Goal: Information Seeking & Learning: Find specific fact

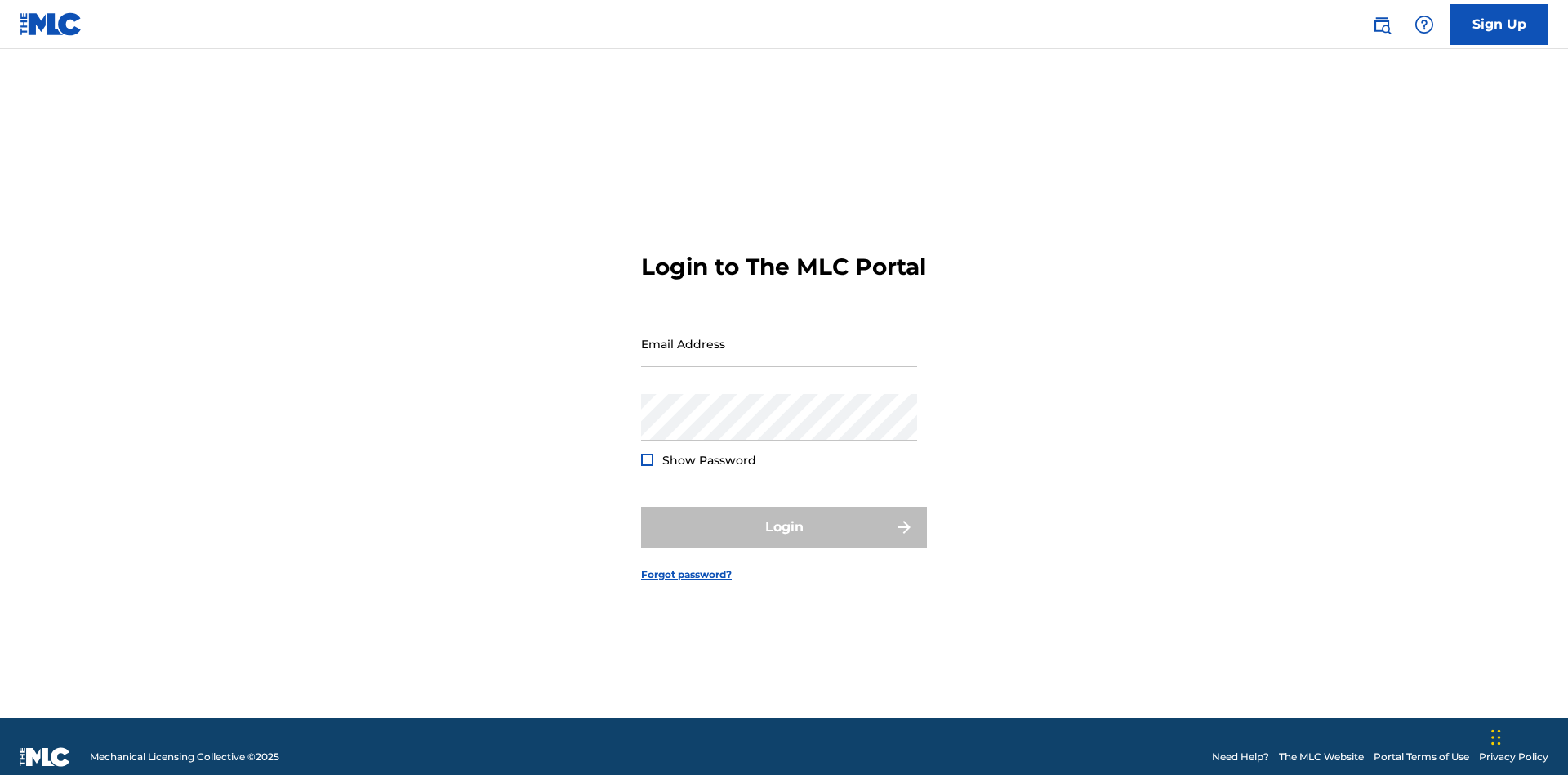
scroll to position [22, 0]
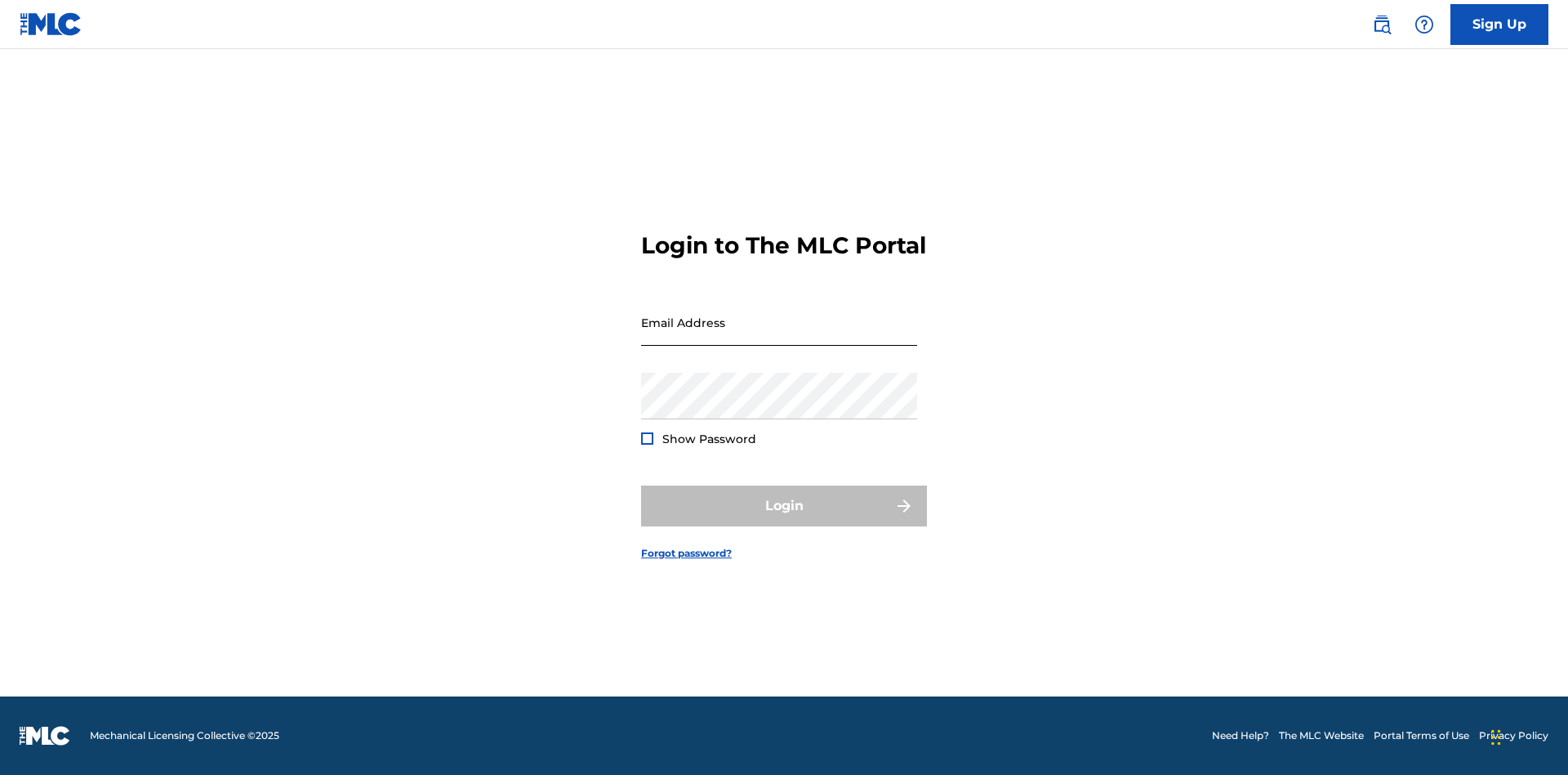
click at [780, 336] on input "Email Address" at bounding box center [780, 322] width 276 height 46
type input "Duke.McTesterson@gmail.com"
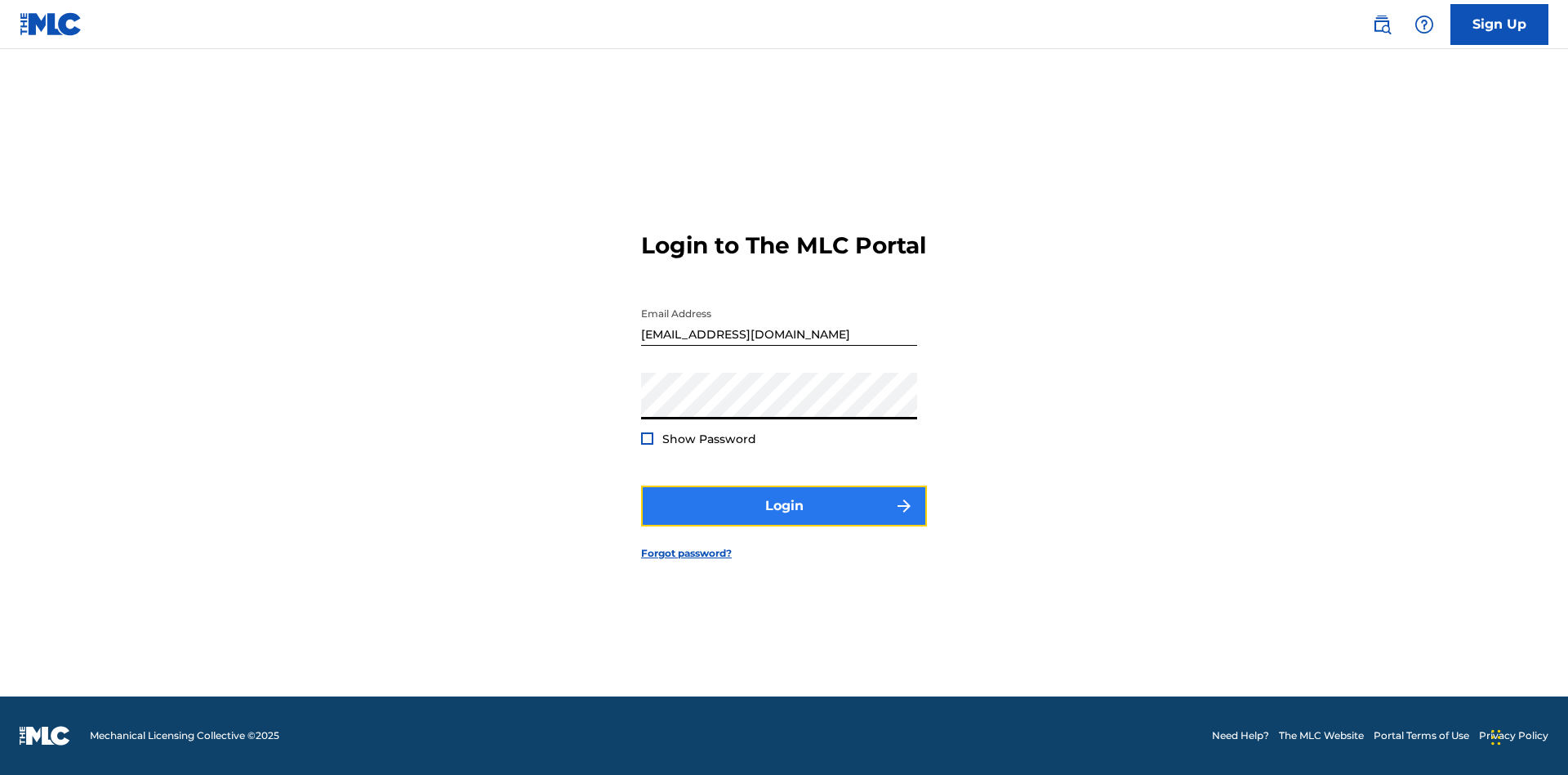
click at [784, 520] on button "Login" at bounding box center [784, 505] width 286 height 40
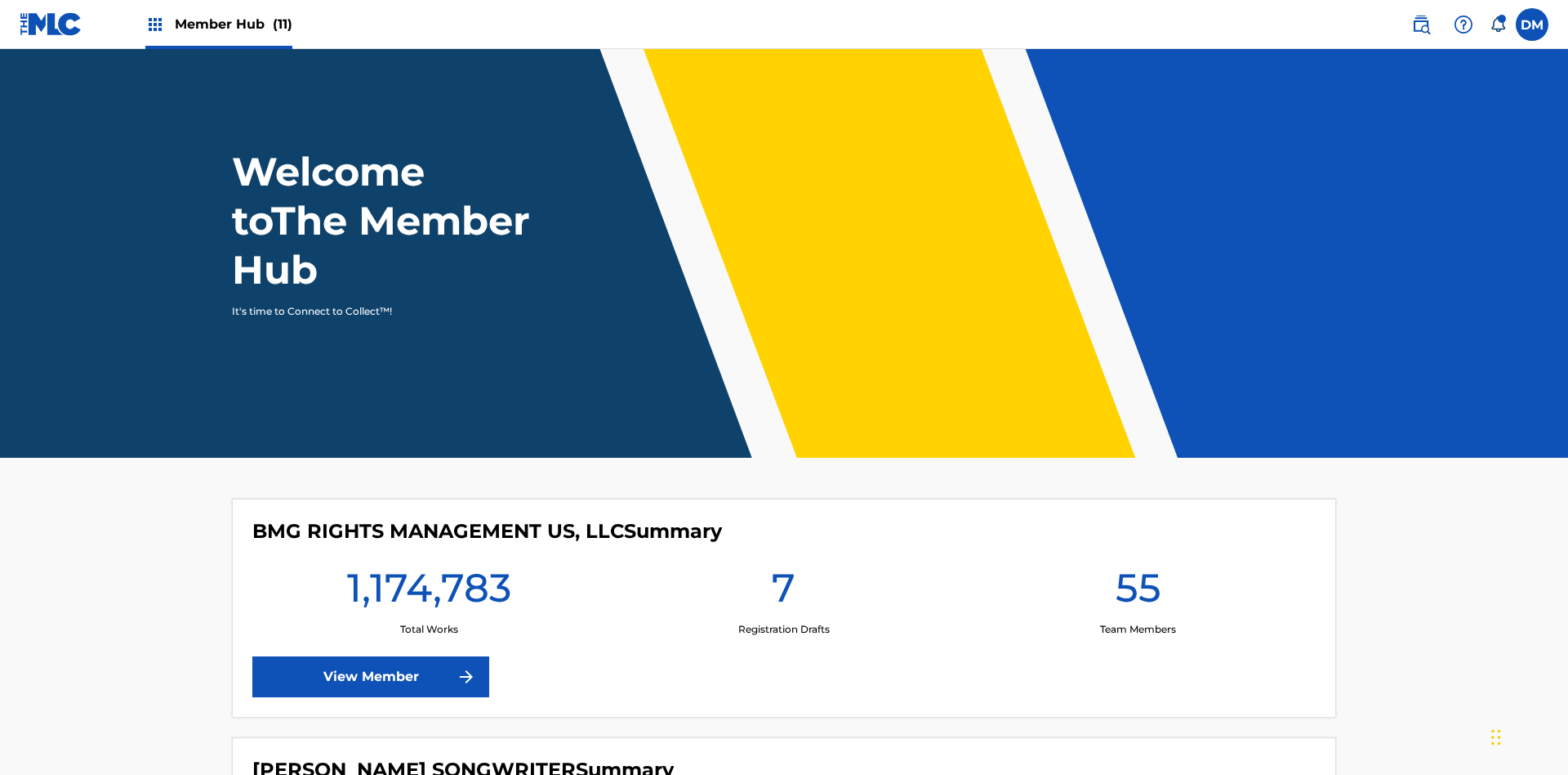
click at [218, 24] on span "Member Hub (11)" at bounding box center [233, 24] width 117 height 19
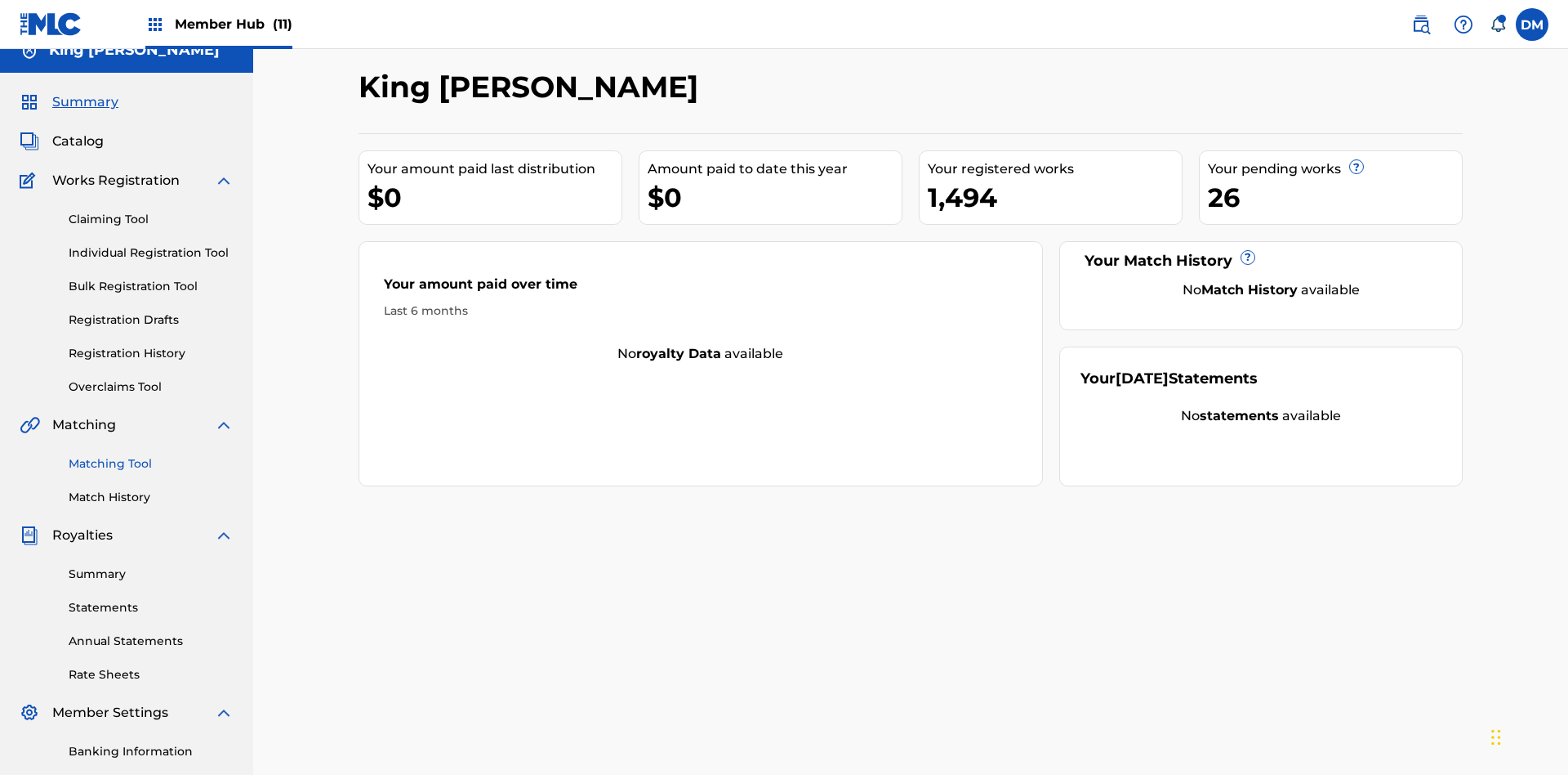
click at [151, 455] on link "Matching Tool" at bounding box center [151, 463] width 165 height 17
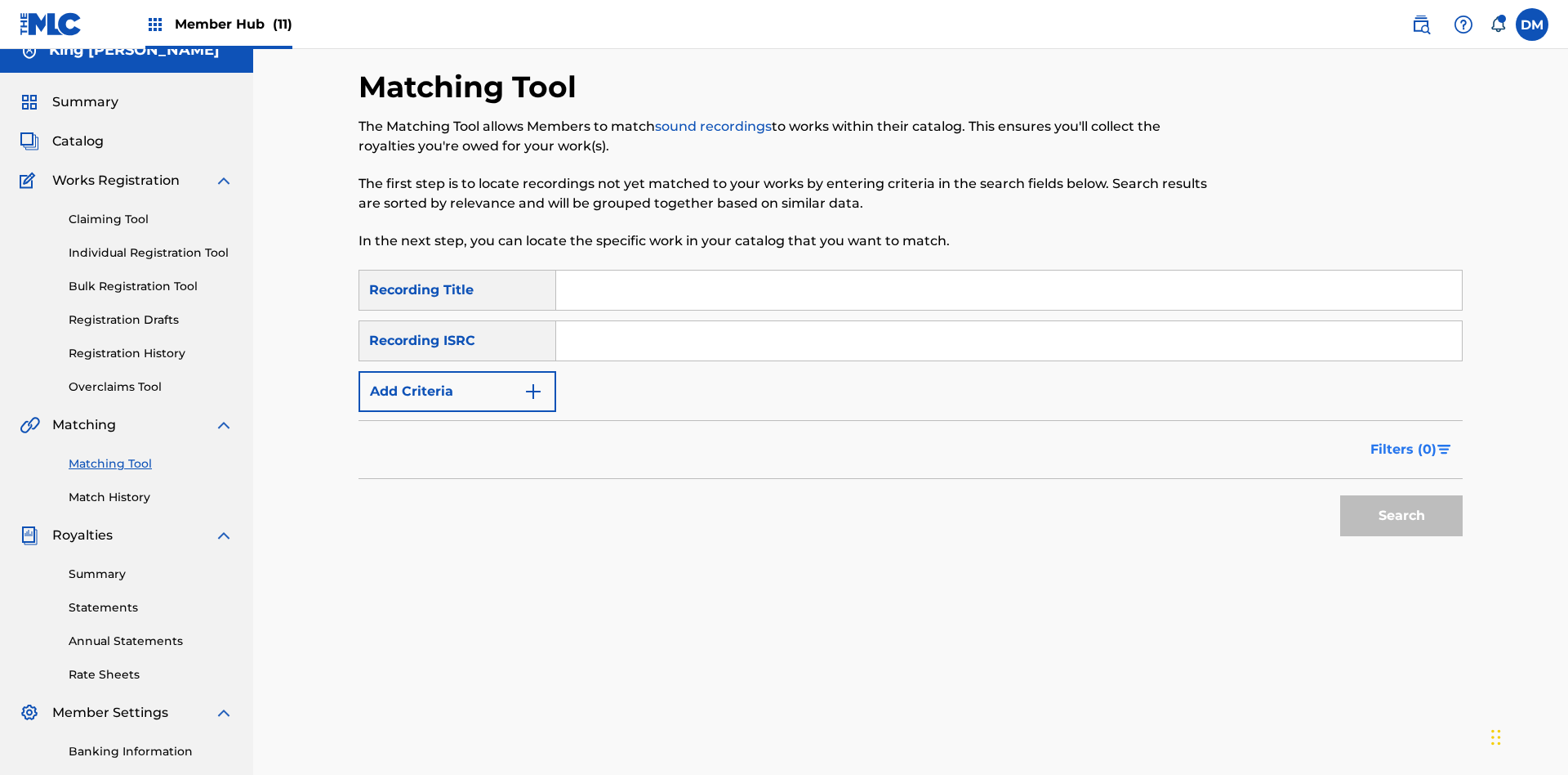
click at [1008, 271] on input "Search Form" at bounding box center [1009, 290] width 906 height 39
type input "Cowboy"
click at [1404, 439] on span "Filters ( 0 )" at bounding box center [1403, 449] width 66 height 20
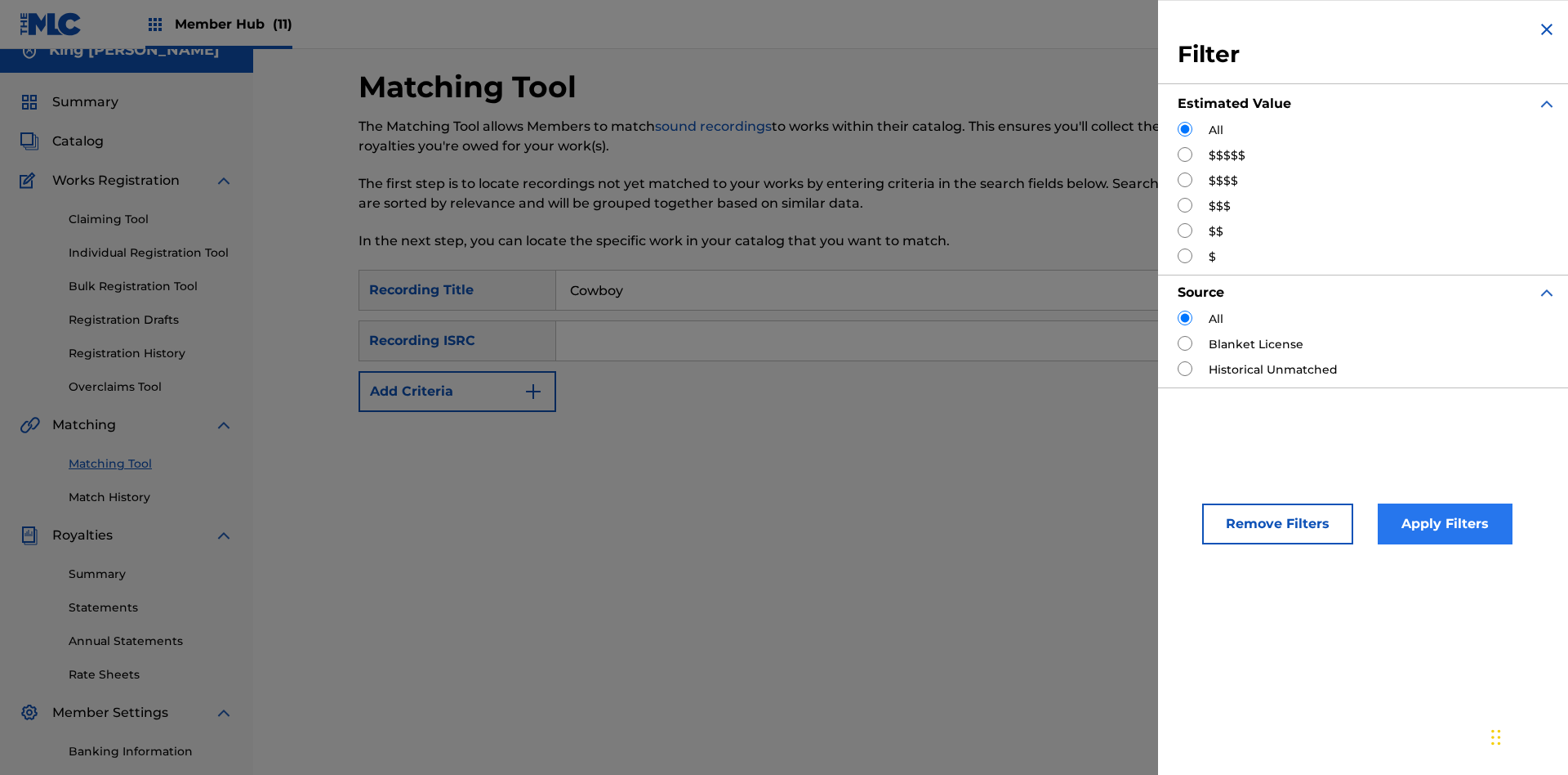
click at [1185, 154] on input "Search Form" at bounding box center [1185, 154] width 15 height 15
click at [1443, 524] on button "Apply Filters" at bounding box center [1446, 523] width 135 height 40
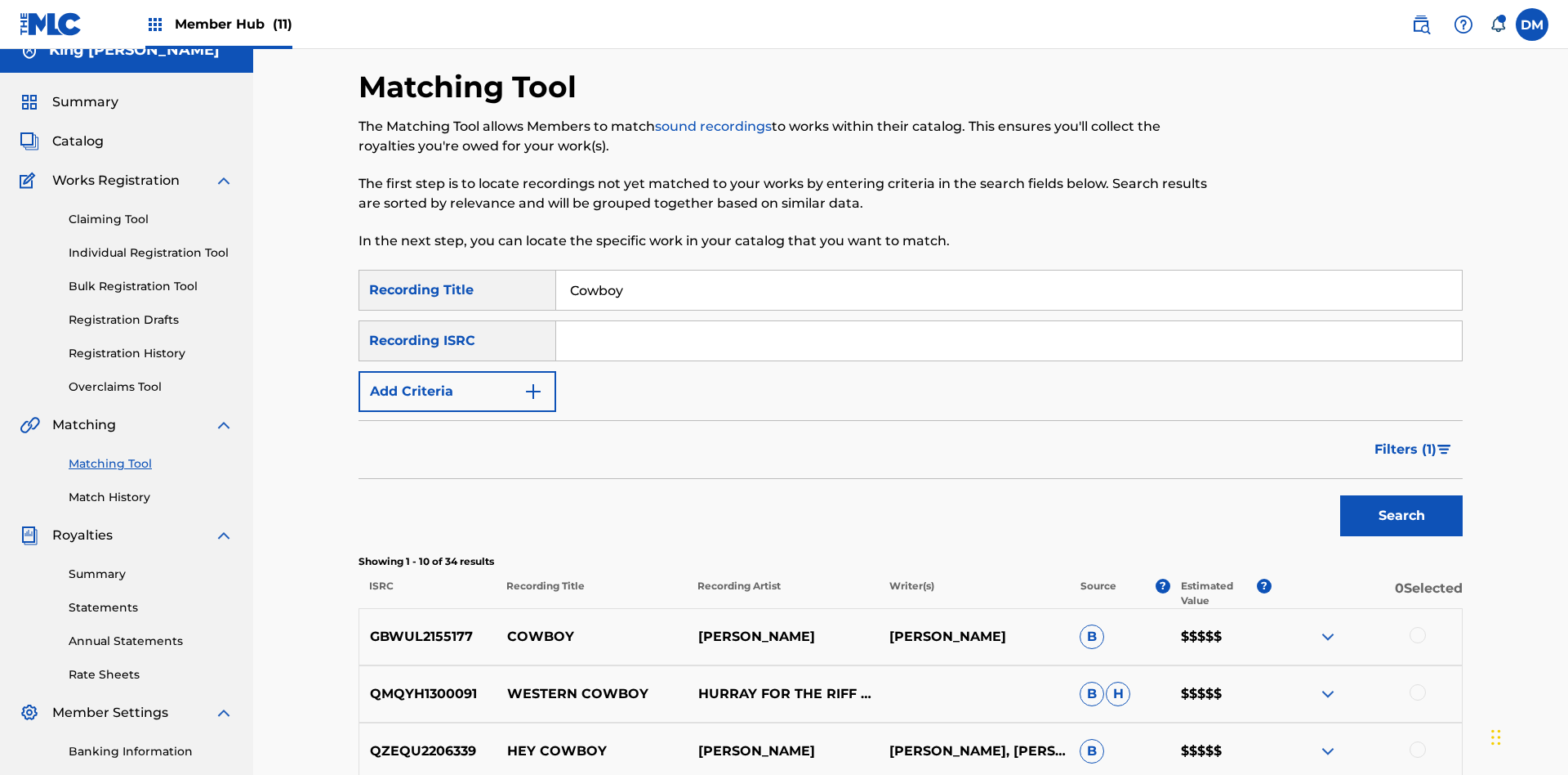
click at [1008, 271] on input "Cowboy" at bounding box center [1009, 290] width 906 height 39
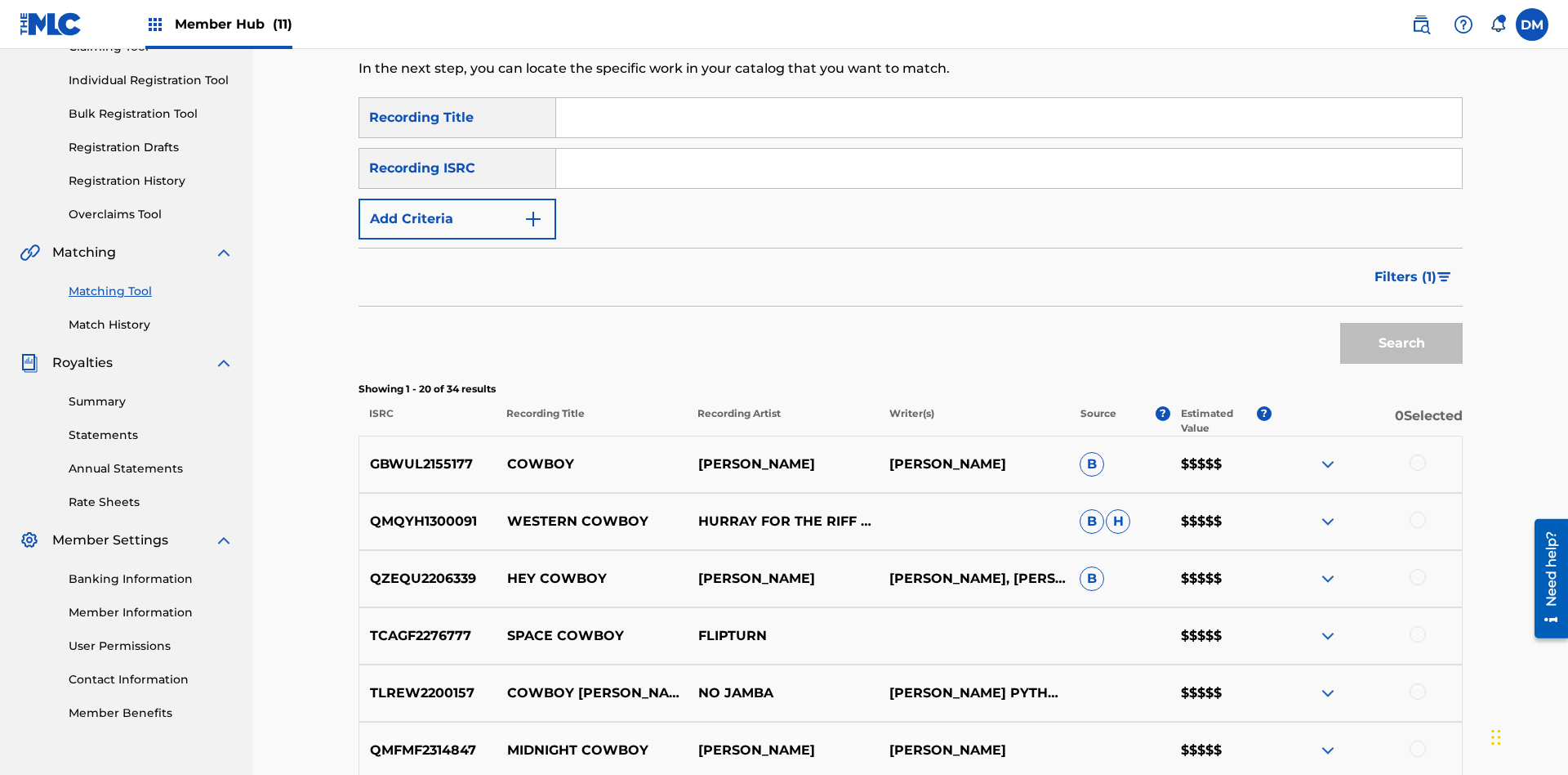
click at [1008, 117] on input "Search Form" at bounding box center [1009, 117] width 906 height 39
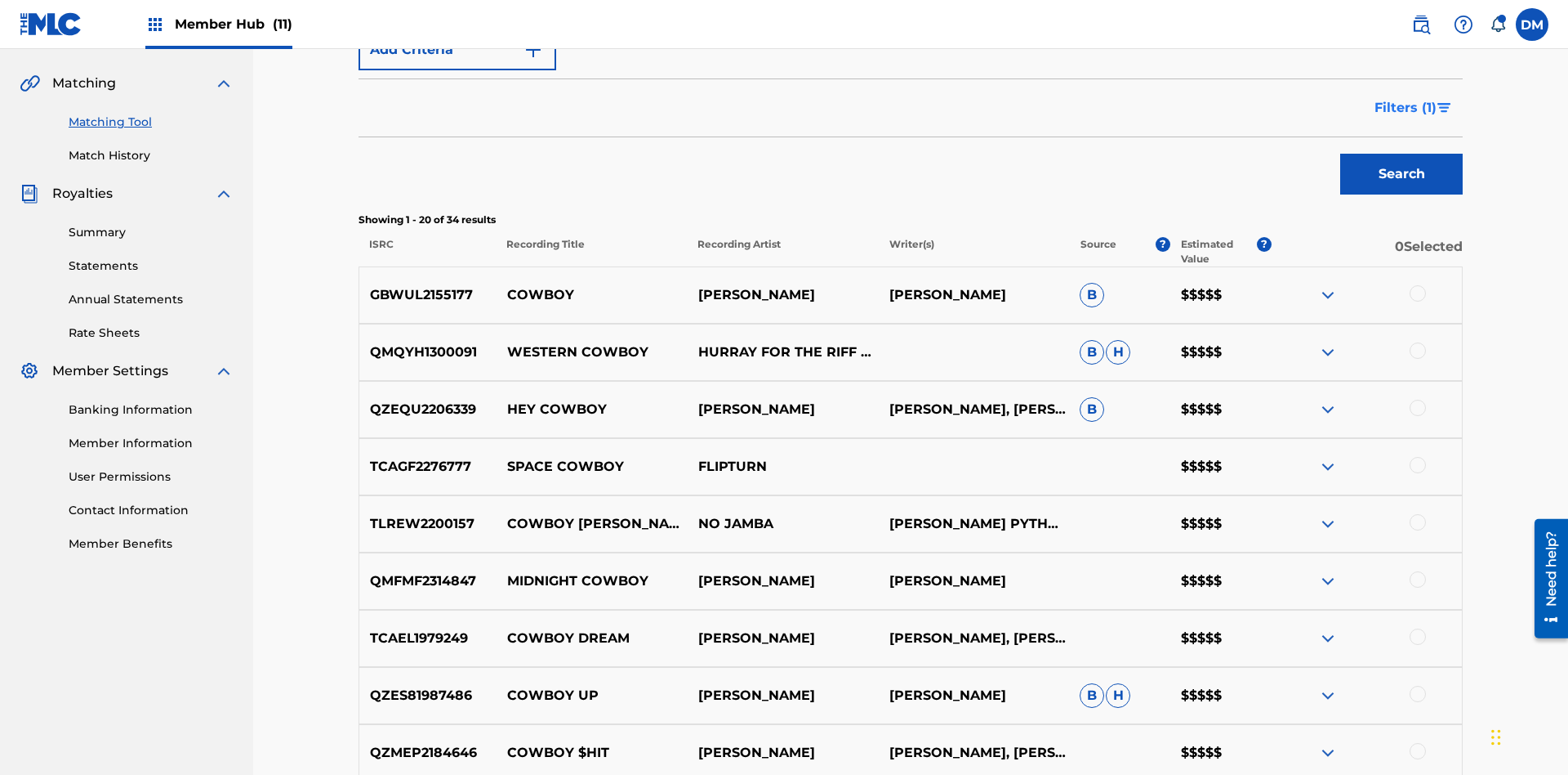
type input "Hocus Pocus"
click at [1405, 108] on span "Filters ( 1 )" at bounding box center [1405, 108] width 62 height 20
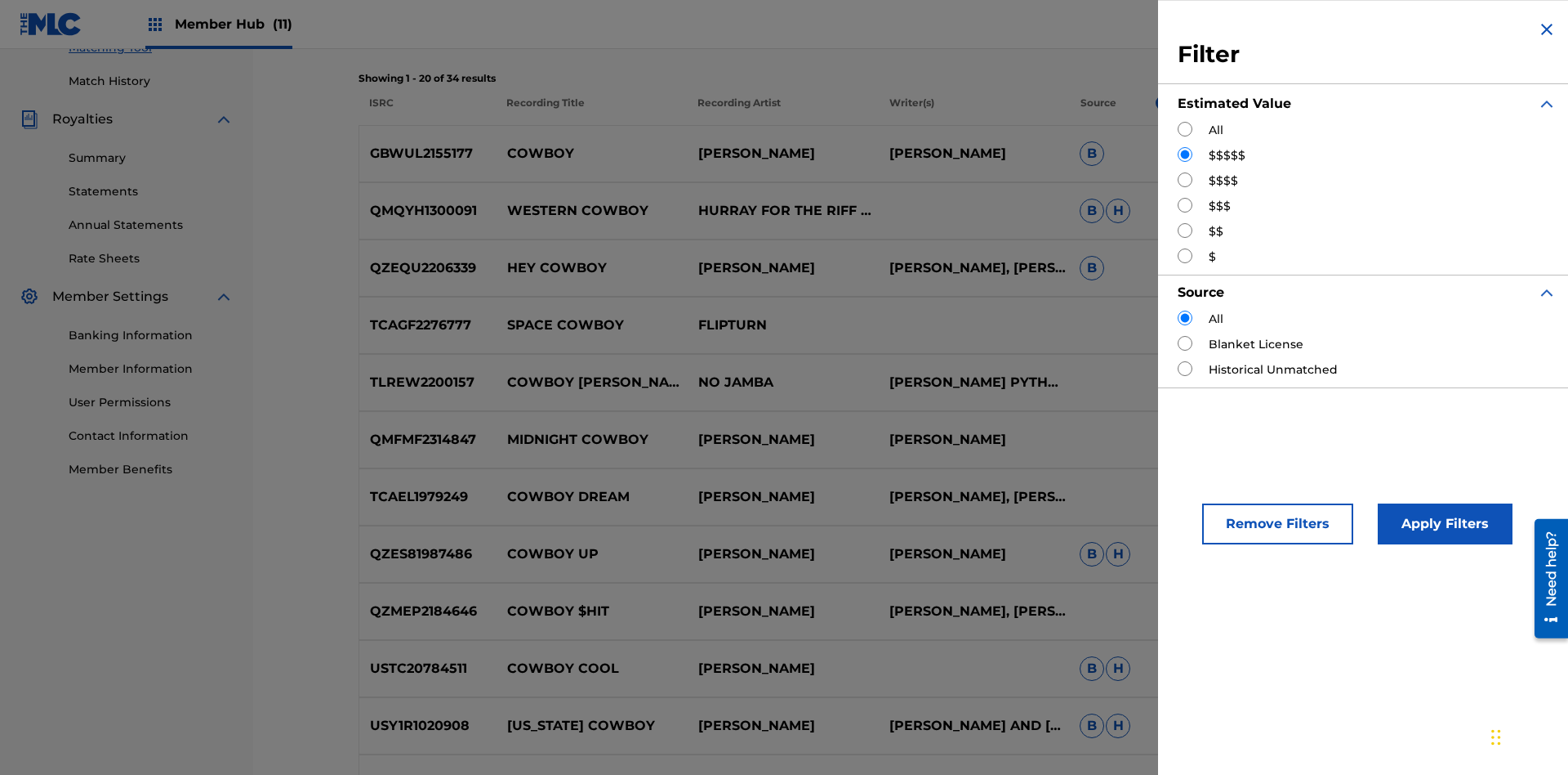
click at [1185, 180] on input "Search Form" at bounding box center [1185, 180] width 15 height 15
radio input "true"
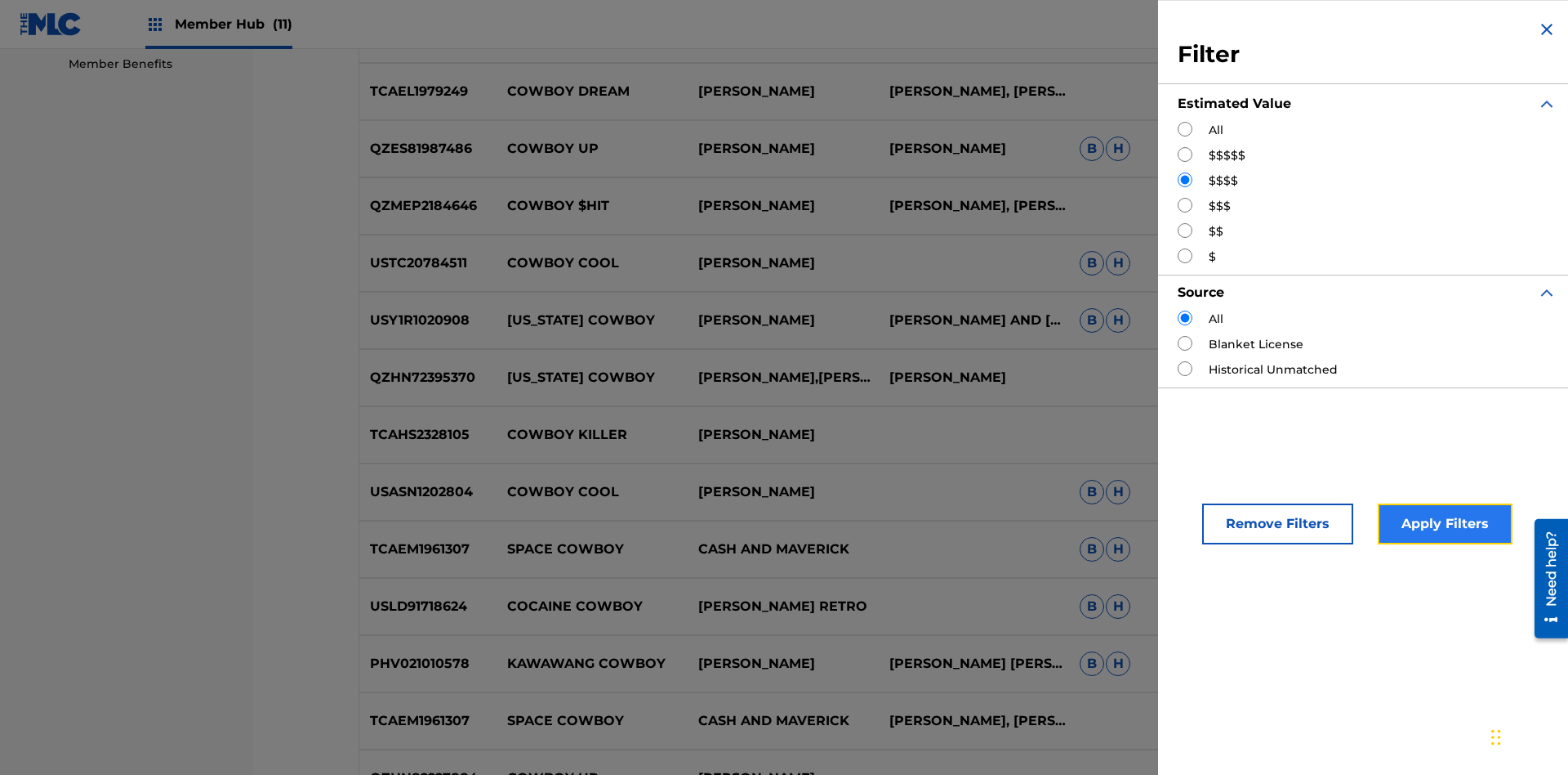
click at [1443, 524] on button "Apply Filters" at bounding box center [1446, 523] width 135 height 40
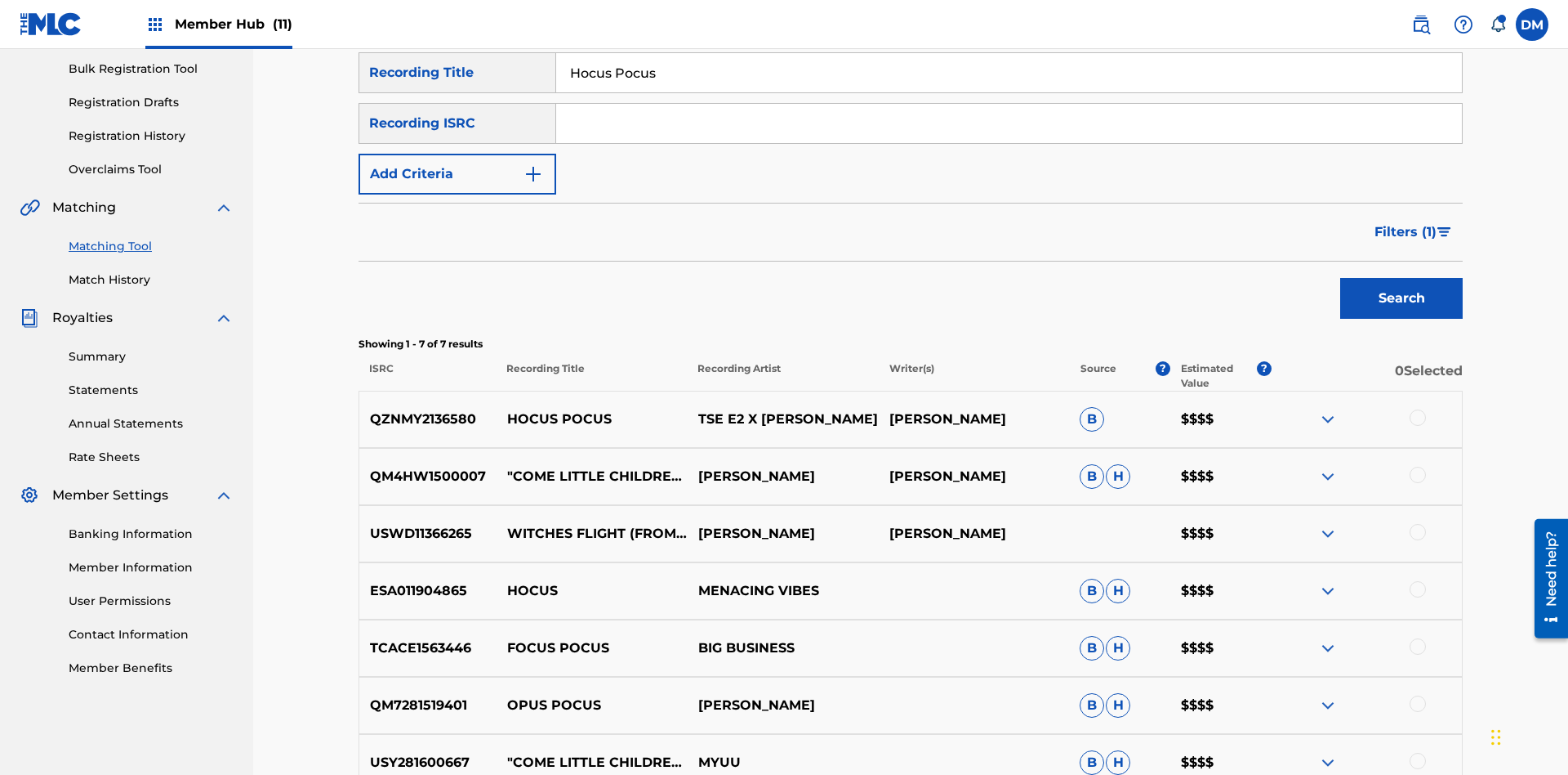
click at [1008, 93] on input "Hocus Pocus" at bounding box center [1009, 73] width 906 height 39
click at [1008, 93] on input "Search Form" at bounding box center [1009, 73] width 906 height 39
type input "Milenko"
click at [1405, 222] on span "Filters ( 1 )" at bounding box center [1405, 232] width 62 height 20
click at [0, 0] on input "Search Form" at bounding box center [0, 0] width 0 height 0
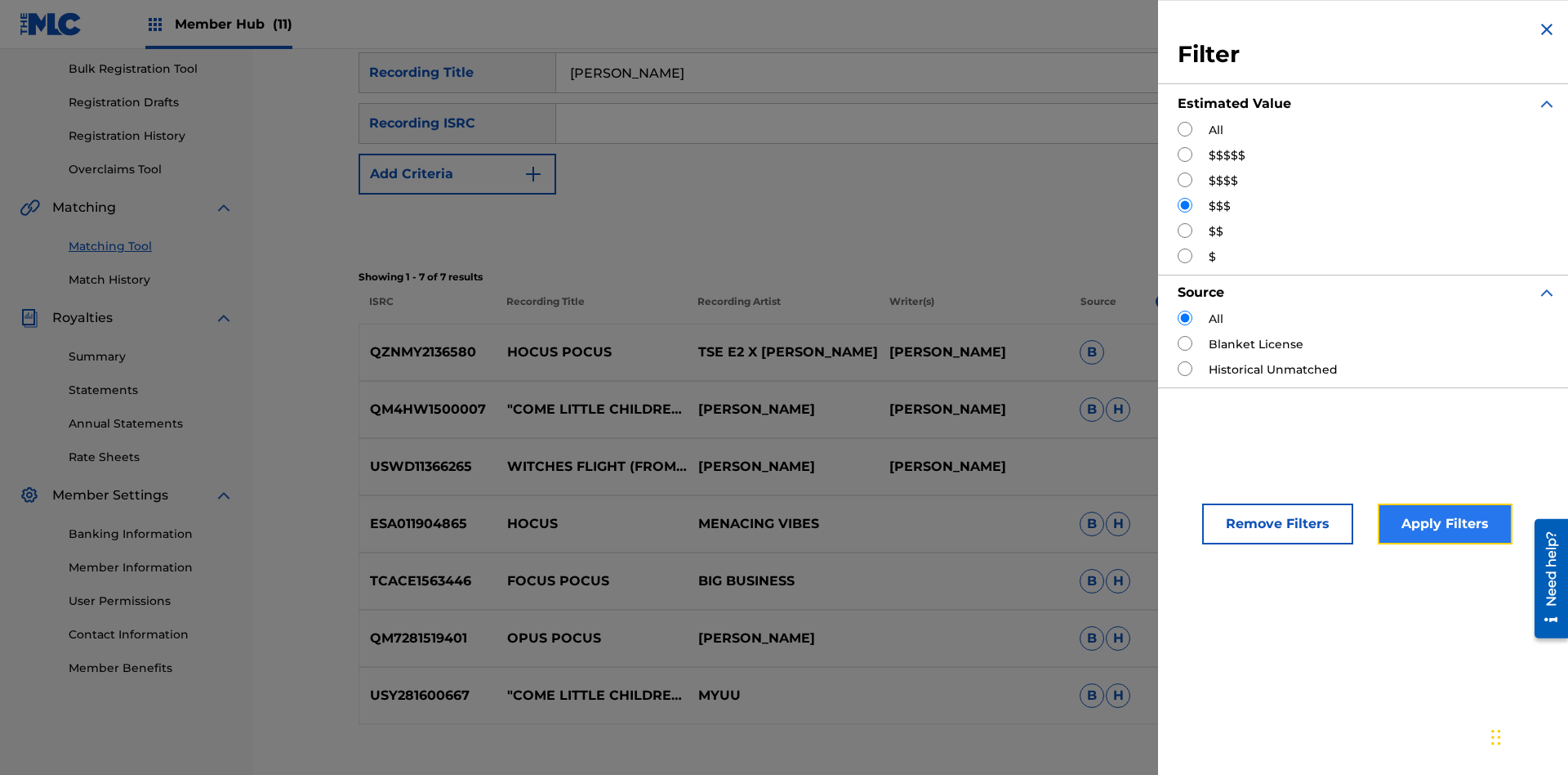
click at [1443, 524] on button "Apply Filters" at bounding box center [1446, 523] width 135 height 40
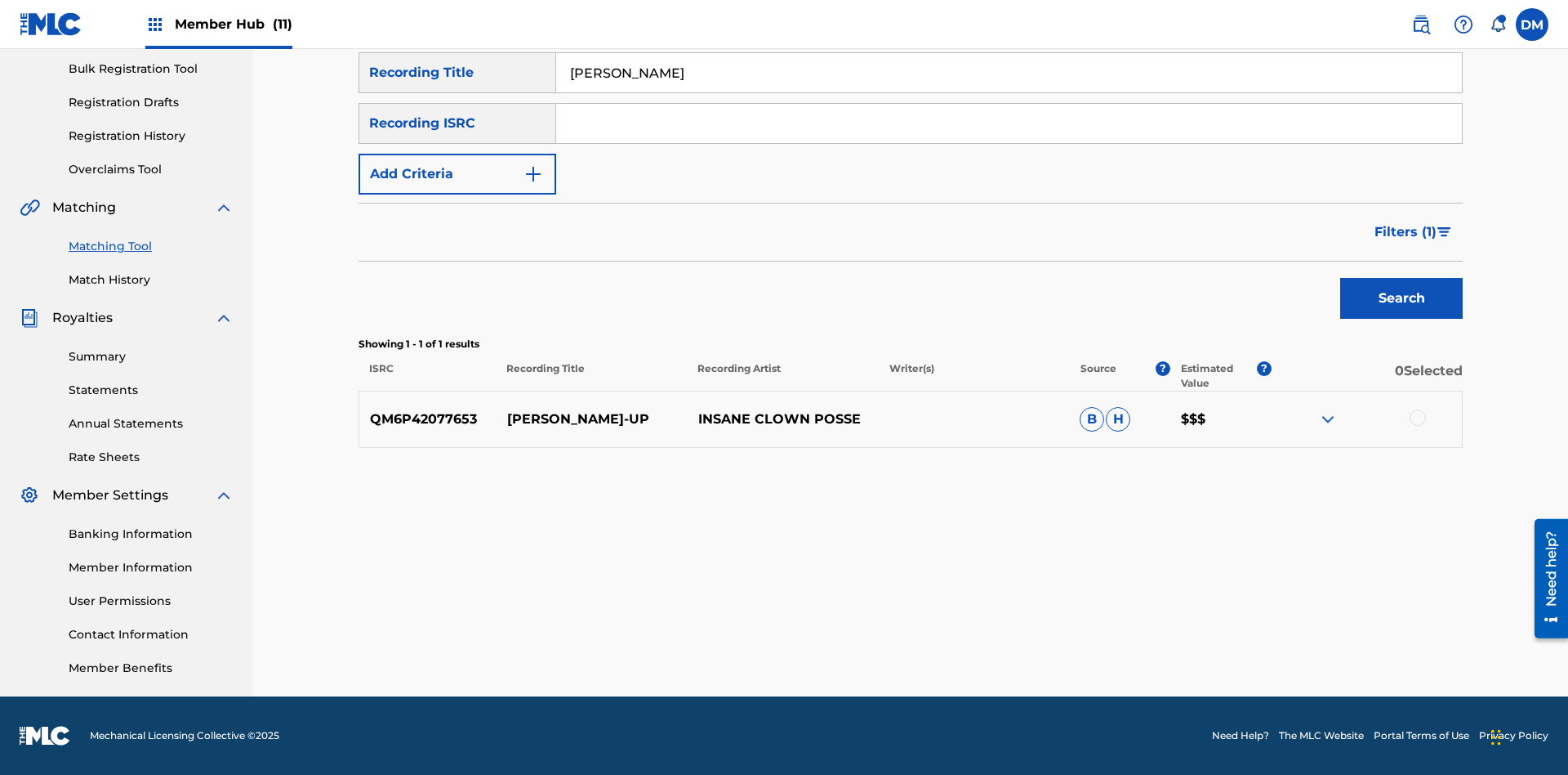
click at [1008, 93] on input "Milenko" at bounding box center [1009, 73] width 906 height 39
click at [1008, 93] on input "Search Form" at bounding box center [1009, 73] width 906 height 39
type input "Milenko"
click at [1405, 232] on span "Filters ( 1 )" at bounding box center [1405, 232] width 62 height 20
click at [0, 0] on input "Search Form" at bounding box center [0, 0] width 0 height 0
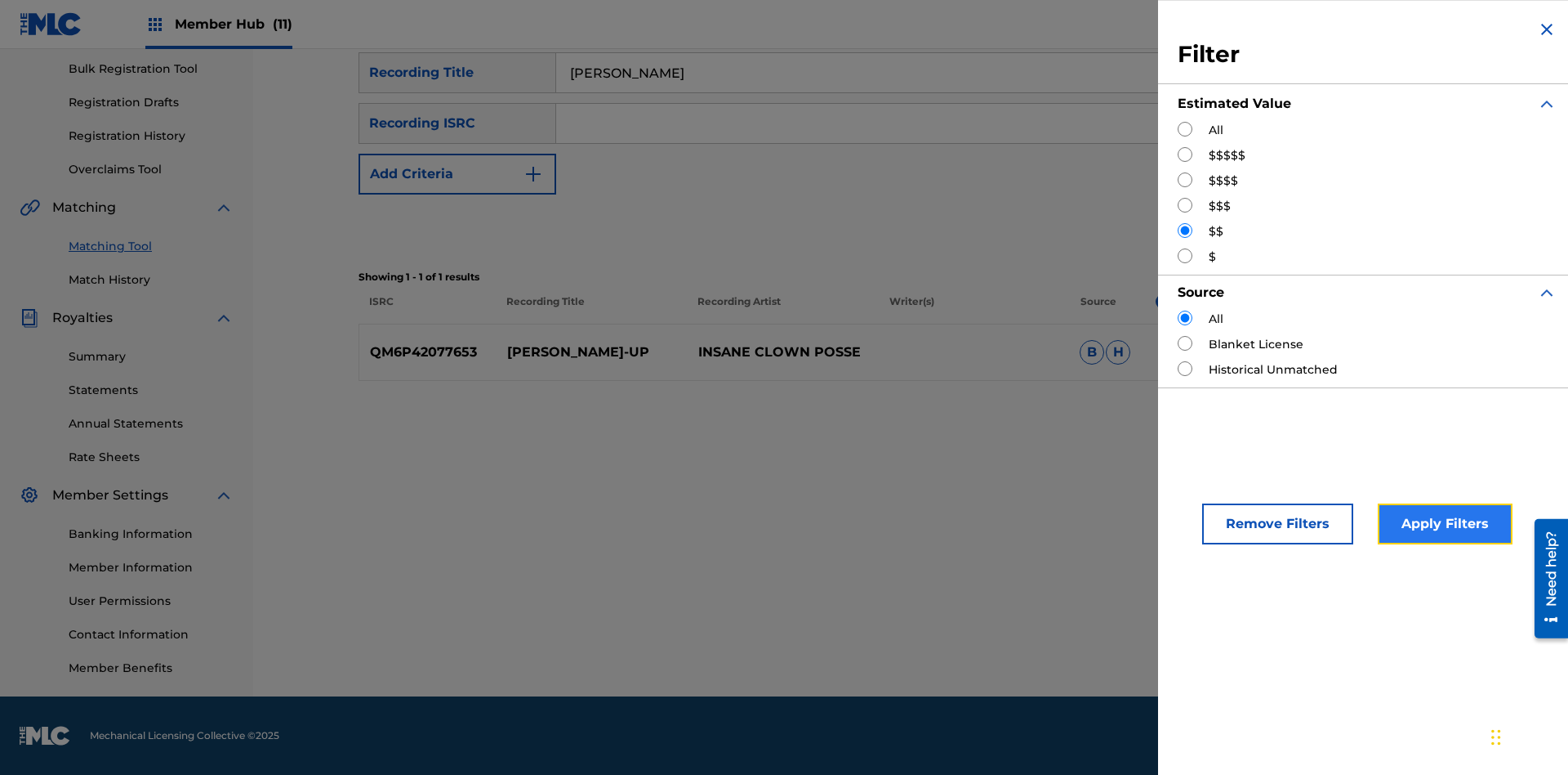
click at [1443, 524] on button "Apply Filters" at bounding box center [1446, 523] width 135 height 40
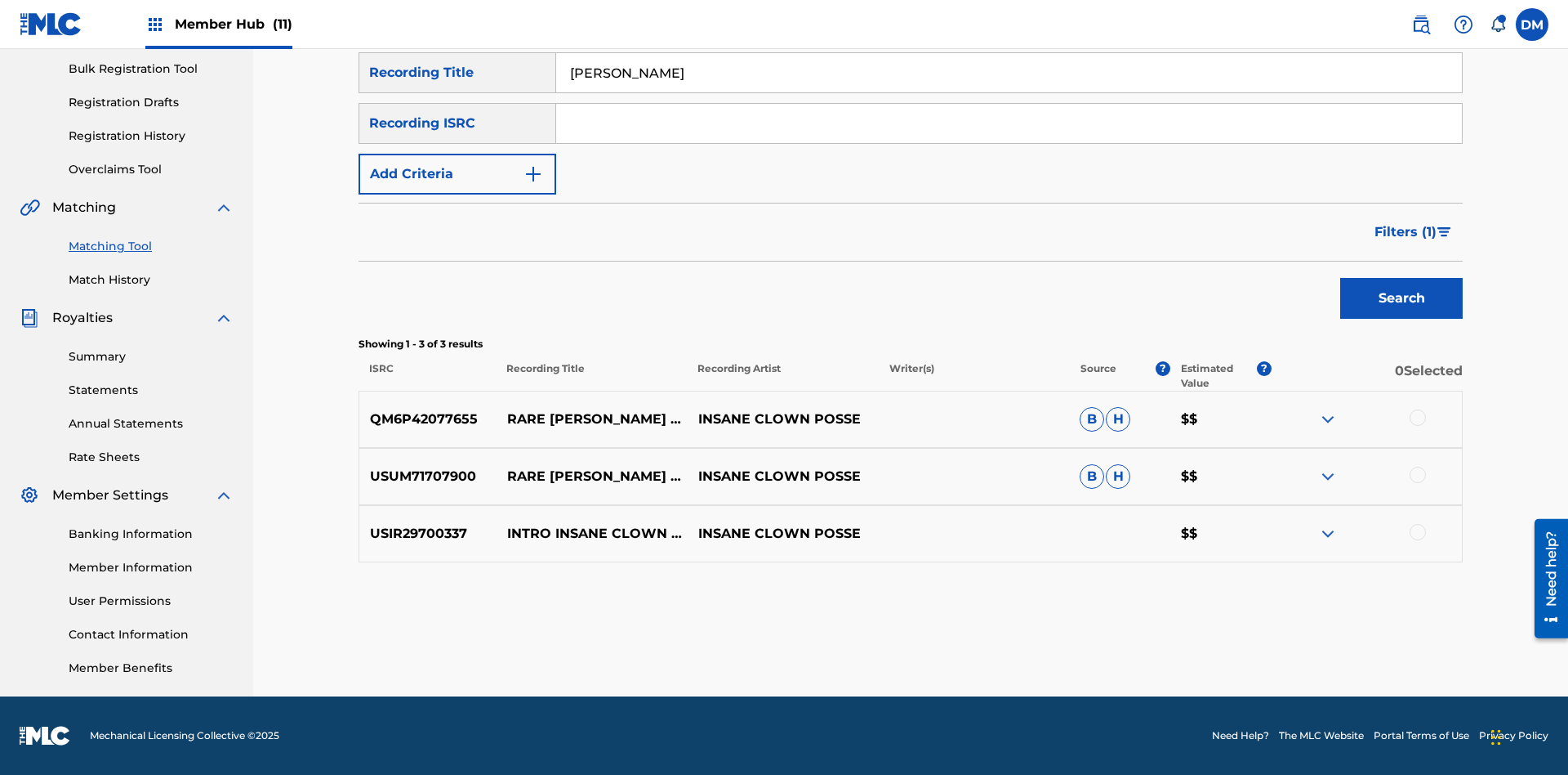
click at [1008, 93] on input "Milenko" at bounding box center [1009, 73] width 906 height 39
click at [1008, 93] on input "Search Form" at bounding box center [1009, 73] width 906 height 39
type input "Milenko"
click at [1405, 232] on span "Filters ( 1 )" at bounding box center [1405, 232] width 62 height 20
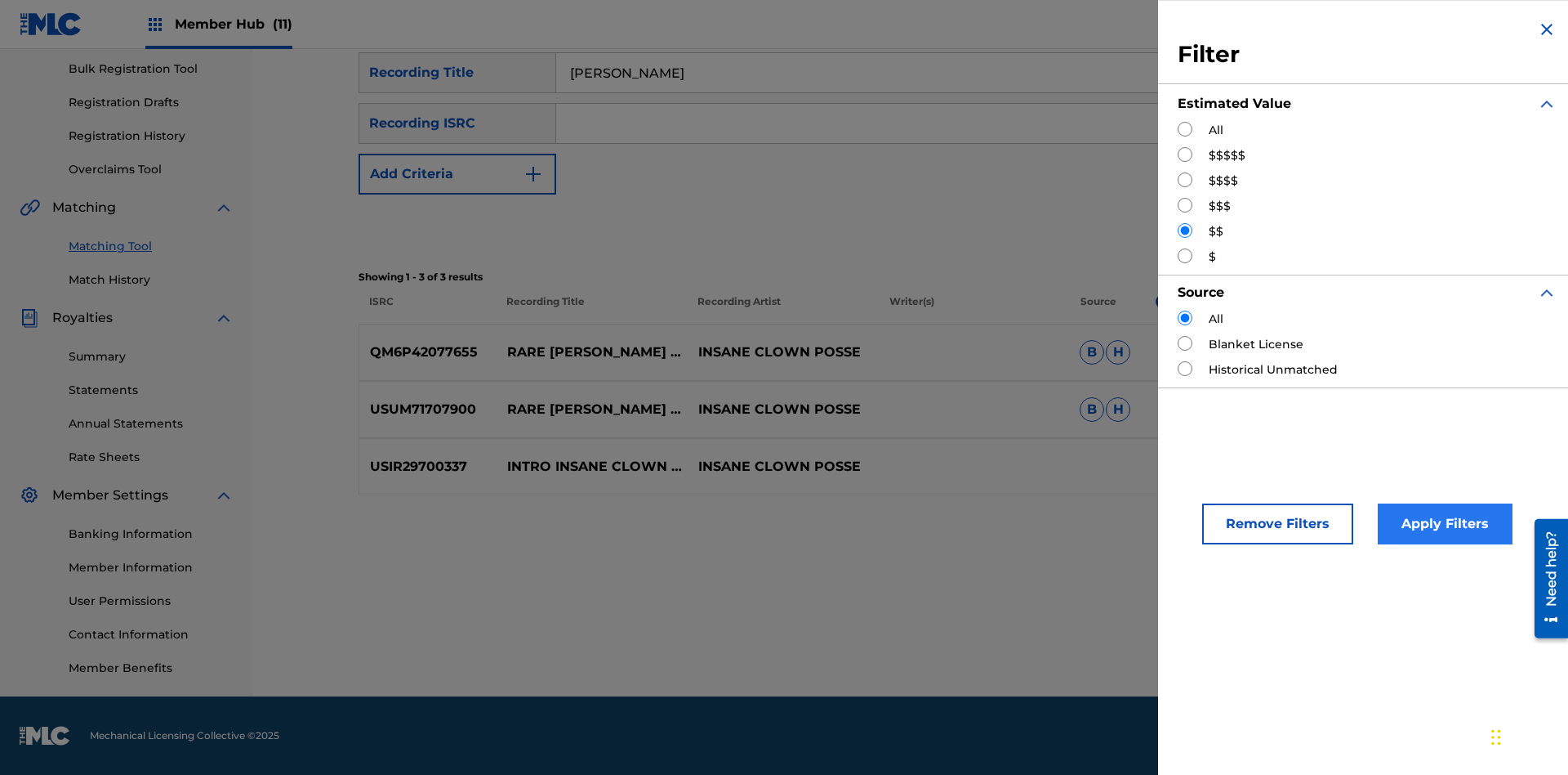
click at [1185, 256] on input "Search Form" at bounding box center [1185, 256] width 15 height 15
click at [1443, 524] on button "Apply Filters" at bounding box center [1446, 523] width 135 height 40
